Goal: Task Accomplishment & Management: Complete application form

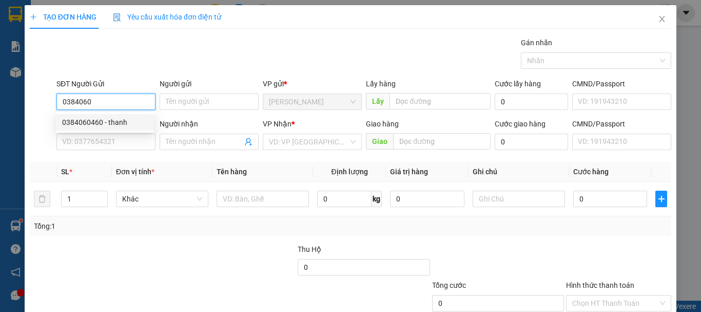
click at [109, 116] on div "0384060460 - thanh" at bounding box center [105, 122] width 98 height 16
type input "0384060460"
type input "thanh"
type input "0384060460"
type input "thanh"
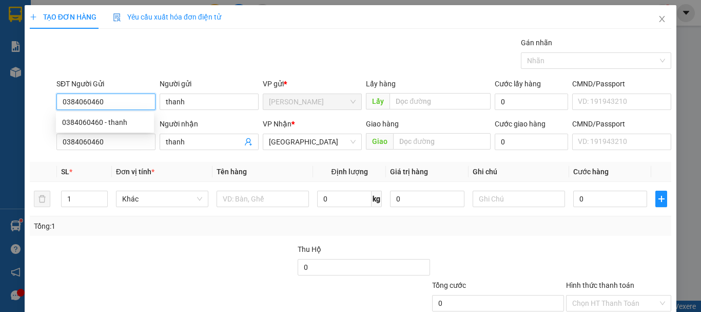
type input "50.000"
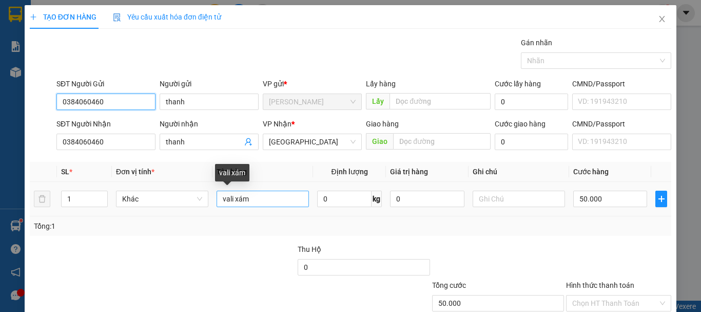
type input "0384060460"
click at [252, 198] on input "vali xám" at bounding box center [263, 199] width 92 height 16
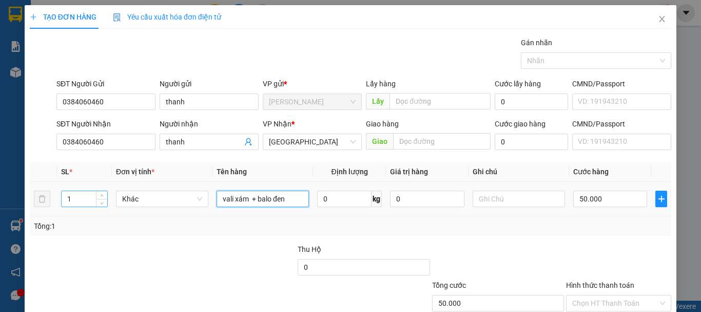
type input "vali xám + balo đen"
drag, startPoint x: 69, startPoint y: 203, endPoint x: 61, endPoint y: 202, distance: 8.4
click at [62, 203] on input "1" at bounding box center [85, 198] width 46 height 15
type input "2"
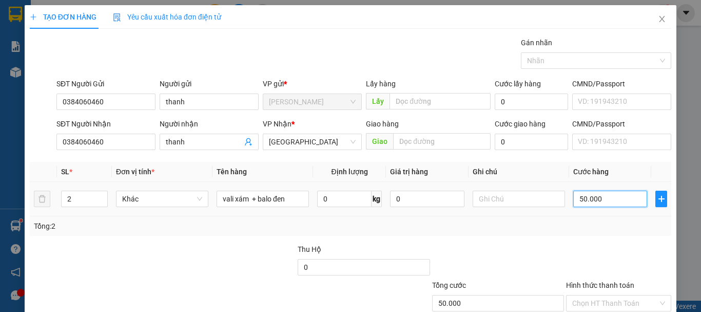
click at [589, 195] on input "50.000" at bounding box center [611, 199] width 74 height 16
type input "9"
type input "90"
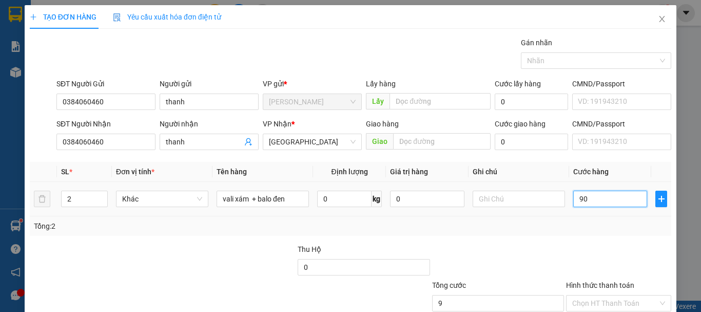
type input "90"
type input "90.000"
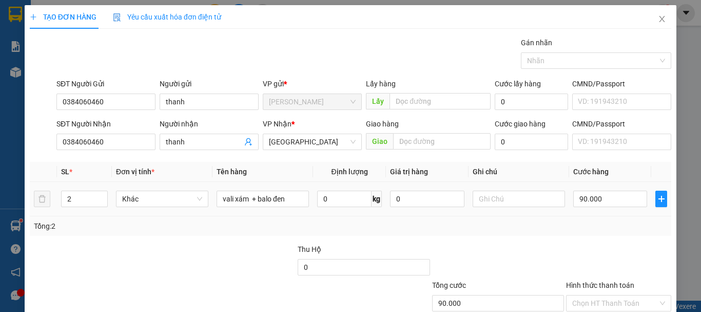
click at [582, 212] on td "90.000" at bounding box center [611, 199] width 82 height 34
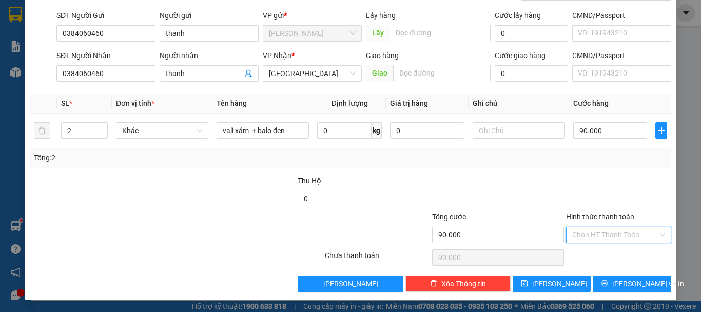
click at [600, 234] on input "Hình thức thanh toán" at bounding box center [616, 234] width 86 height 15
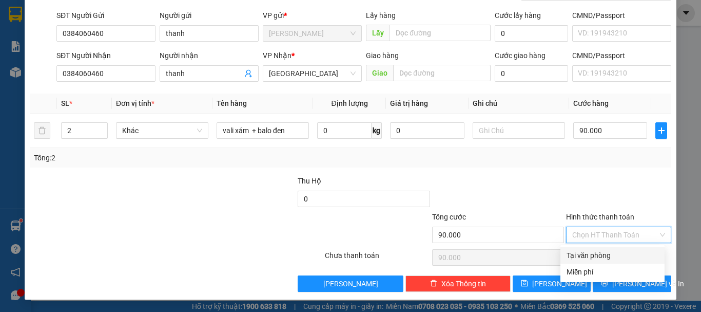
click at [593, 256] on div "Tại văn phòng" at bounding box center [613, 255] width 92 height 11
type input "0"
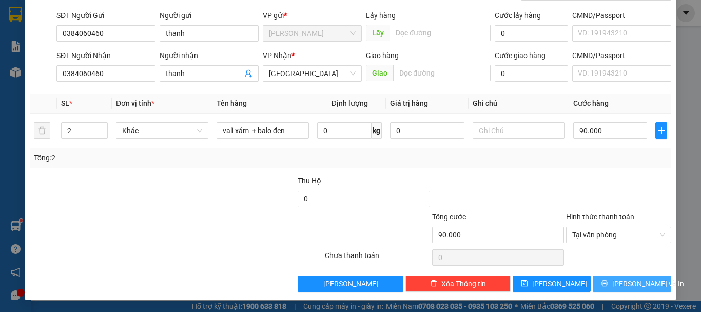
drag, startPoint x: 622, startPoint y: 282, endPoint x: 627, endPoint y: 269, distance: 14.1
click at [623, 280] on span "[PERSON_NAME] và In" at bounding box center [649, 283] width 72 height 11
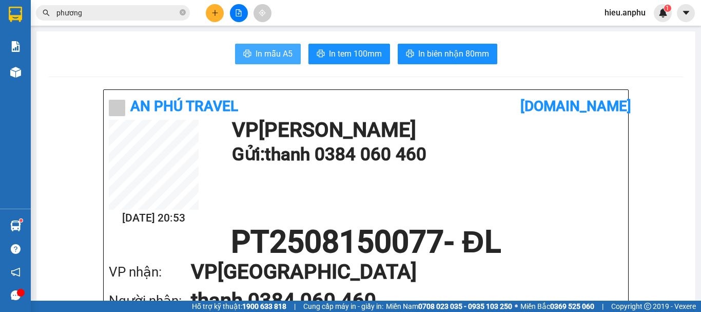
click at [259, 45] on button "In mẫu A5" at bounding box center [268, 54] width 66 height 21
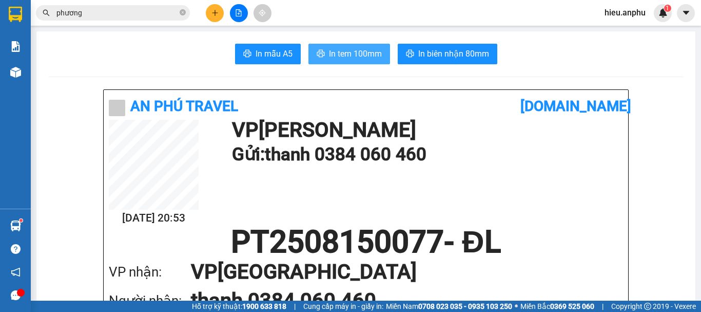
click at [347, 57] on span "In tem 100mm" at bounding box center [355, 53] width 53 height 13
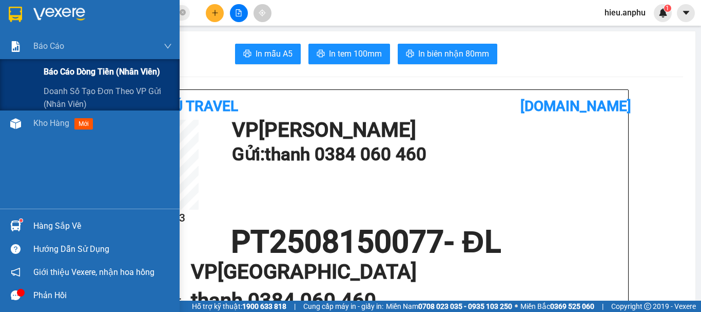
click at [61, 73] on span "Báo cáo dòng tiền (nhân viên)" at bounding box center [102, 71] width 117 height 13
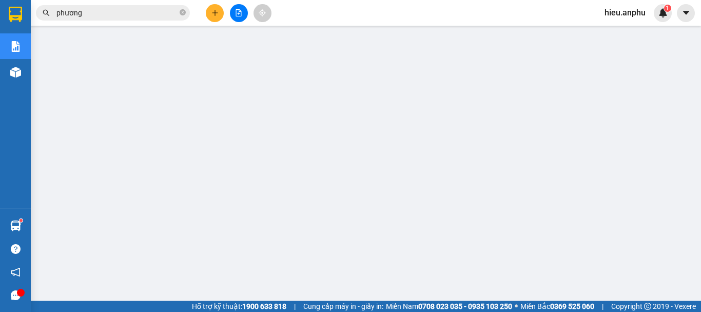
click at [240, 11] on icon "file-add" at bounding box center [238, 12] width 7 height 7
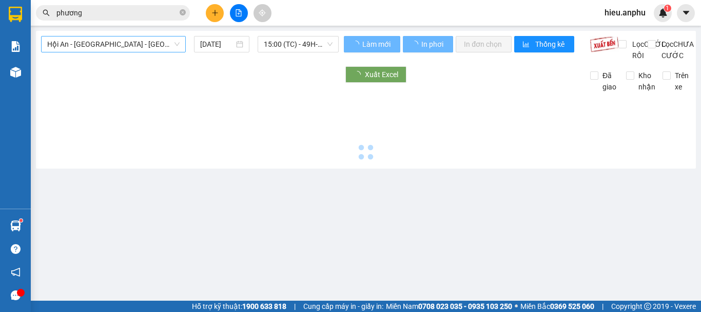
click at [135, 44] on span "Hội An - [GEOGRAPHIC_DATA] - [GEOGRAPHIC_DATA]" at bounding box center [113, 43] width 132 height 15
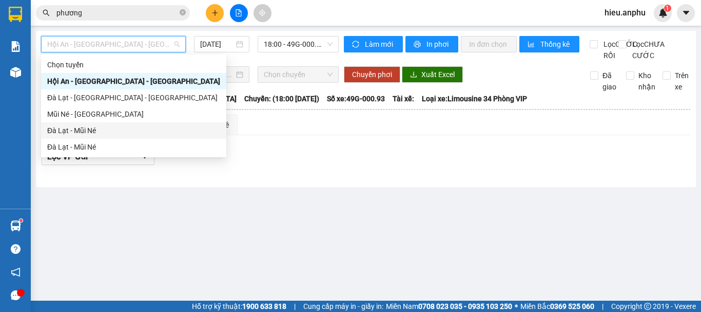
drag, startPoint x: 70, startPoint y: 130, endPoint x: 206, endPoint y: 71, distance: 147.7
click at [71, 130] on div "Đà Lạt - Mũi Né" at bounding box center [133, 130] width 173 height 11
type input "[DATE]"
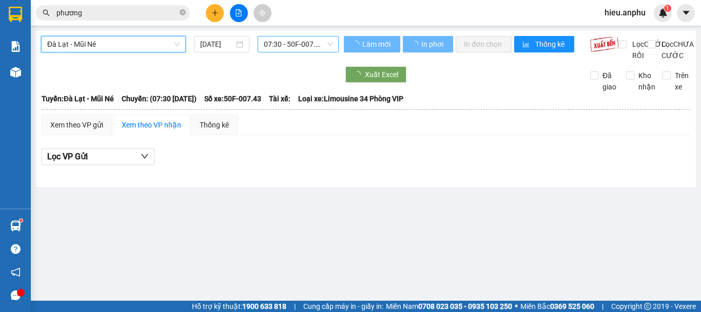
click at [287, 50] on span "07:30 - 50F-007.43" at bounding box center [298, 43] width 69 height 15
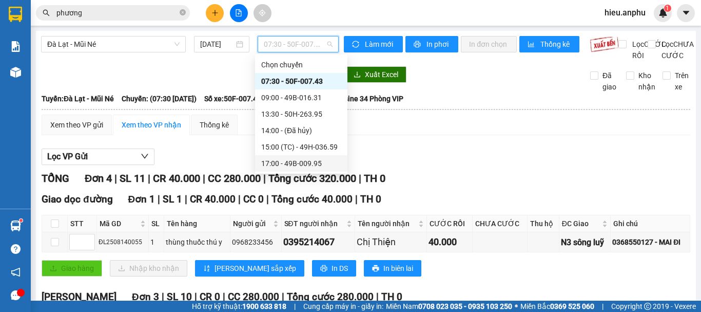
click at [279, 162] on div "17:00 - 49B-009.95" at bounding box center [301, 163] width 80 height 11
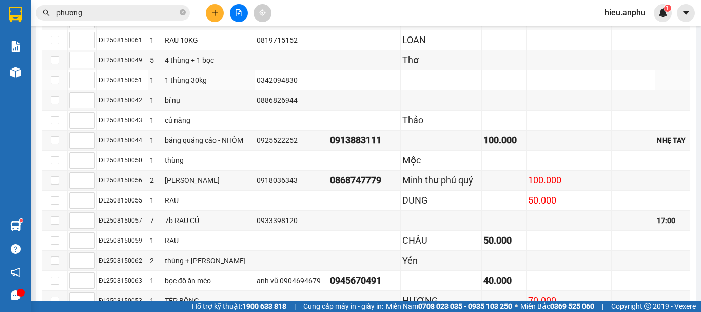
scroll to position [205, 0]
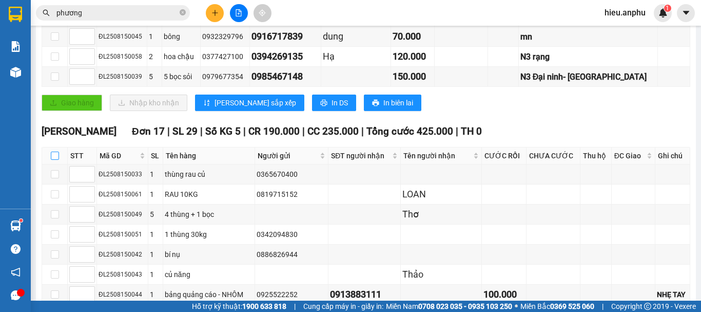
click at [55, 160] on input "checkbox" at bounding box center [55, 155] width 8 height 8
checkbox input "true"
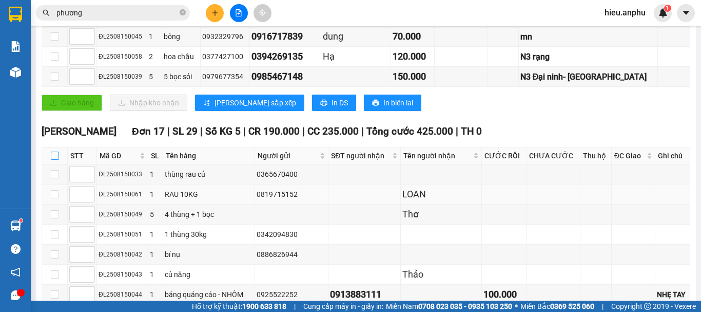
checkbox input "true"
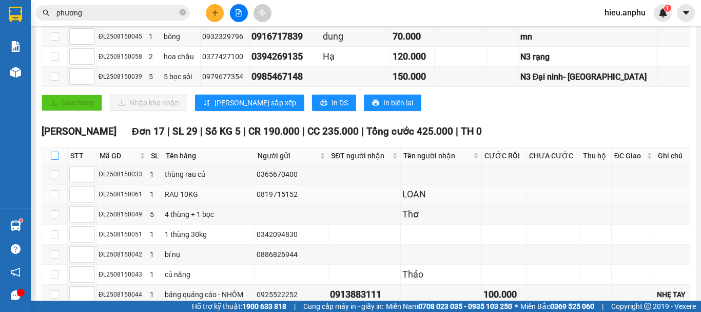
checkbox input "true"
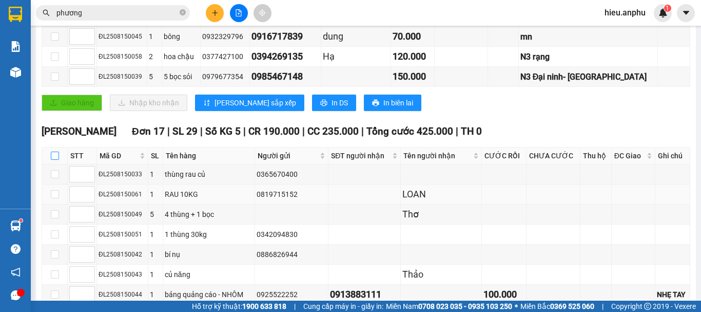
checkbox input "true"
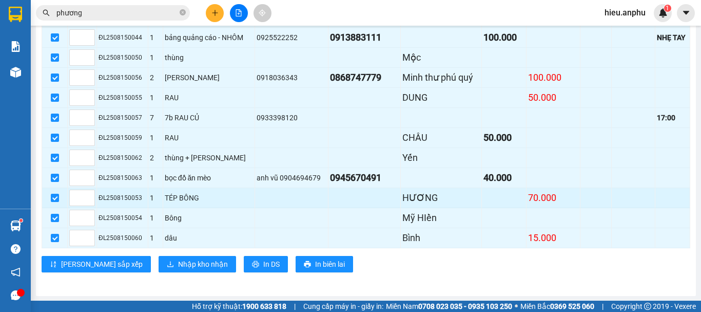
scroll to position [474, 0]
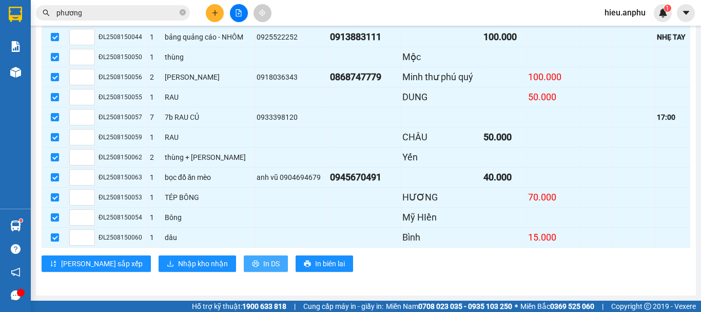
click at [263, 265] on span "In DS" at bounding box center [271, 263] width 16 height 11
click at [178, 264] on span "Nhập kho nhận" at bounding box center [203, 263] width 50 height 11
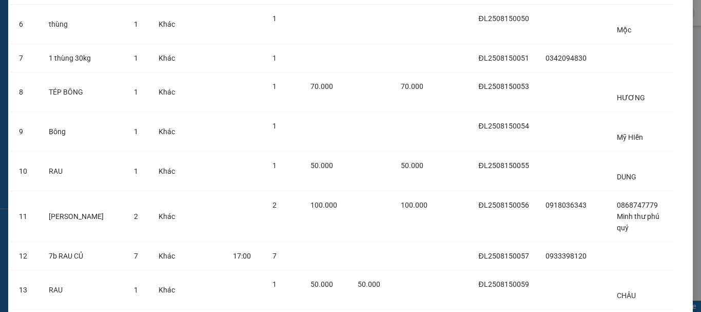
scroll to position [488, 0]
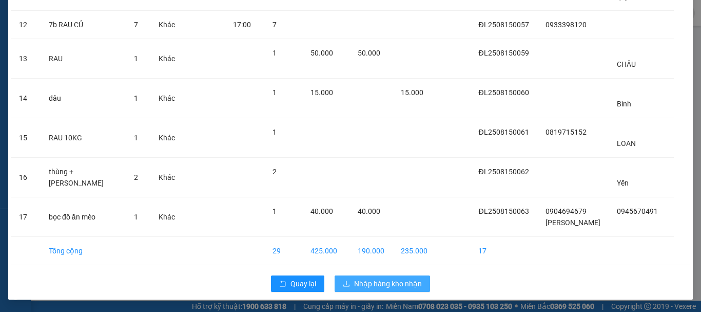
click at [425, 286] on button "Nhập hàng kho nhận" at bounding box center [383, 283] width 96 height 16
